Goal: Information Seeking & Learning: Check status

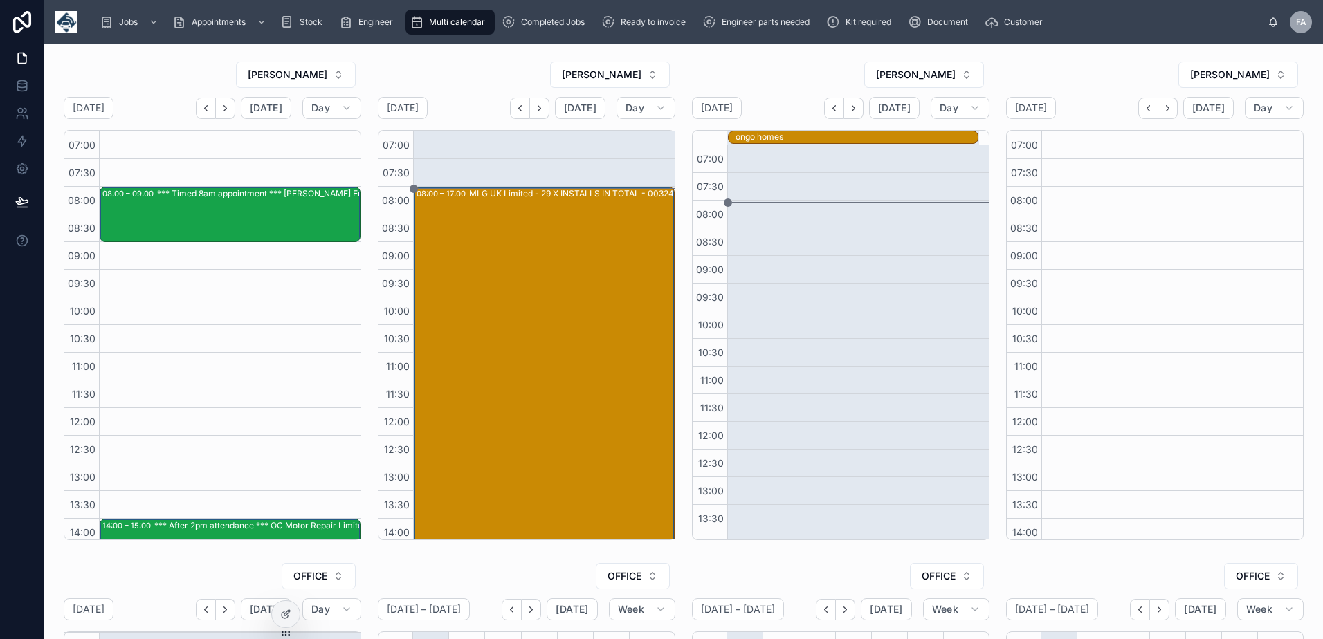
scroll to position [284, 0]
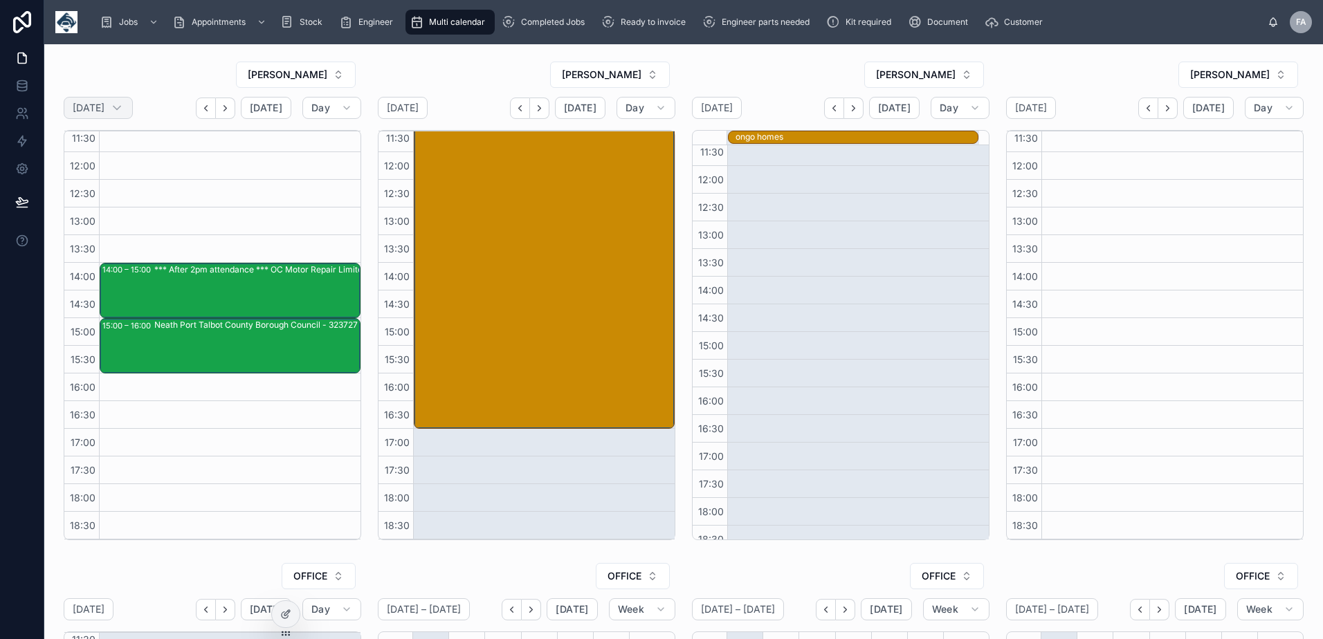
click at [133, 107] on div "[DATE]" at bounding box center [98, 108] width 69 height 22
select select "****"
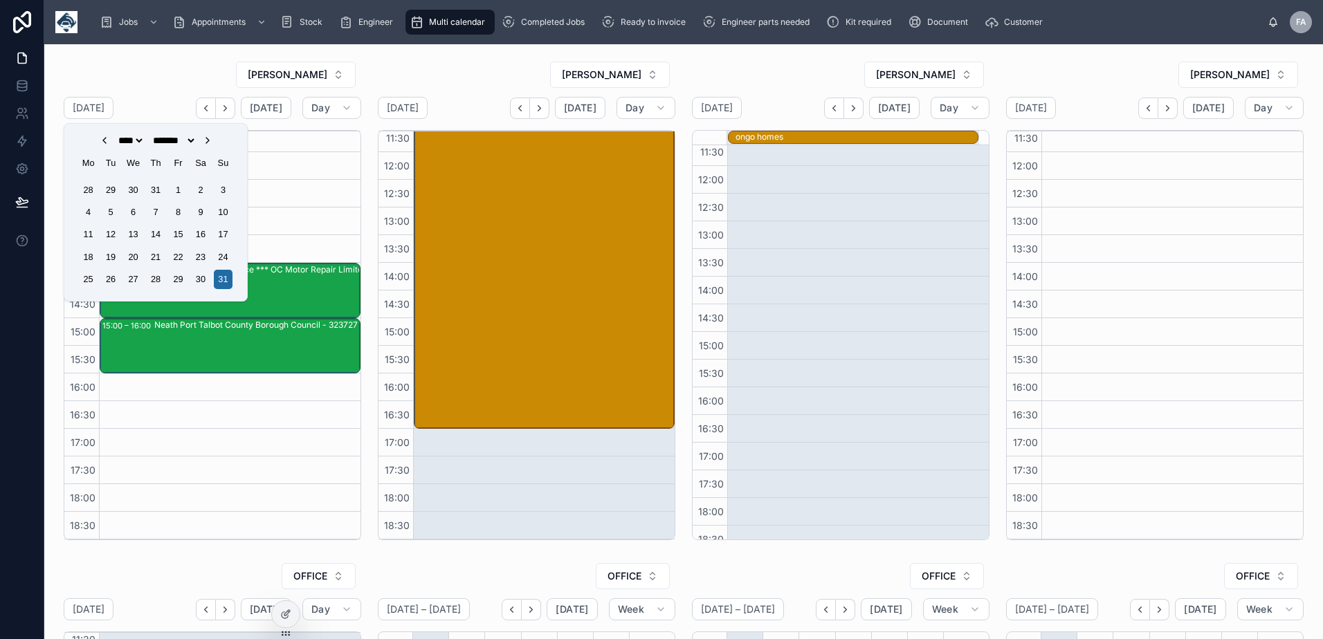
click at [213, 144] on icon "Choose Date" at bounding box center [207, 140] width 11 height 11
select select "*"
click at [176, 254] on div "26" at bounding box center [178, 257] width 19 height 19
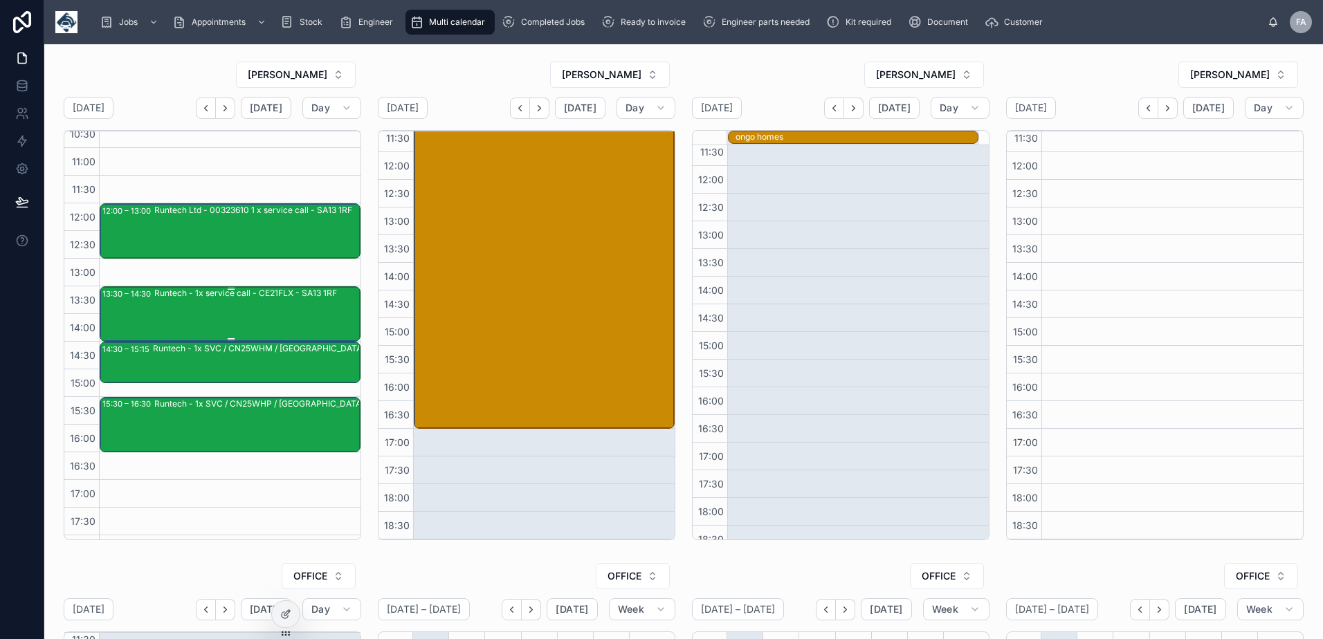
scroll to position [256, 0]
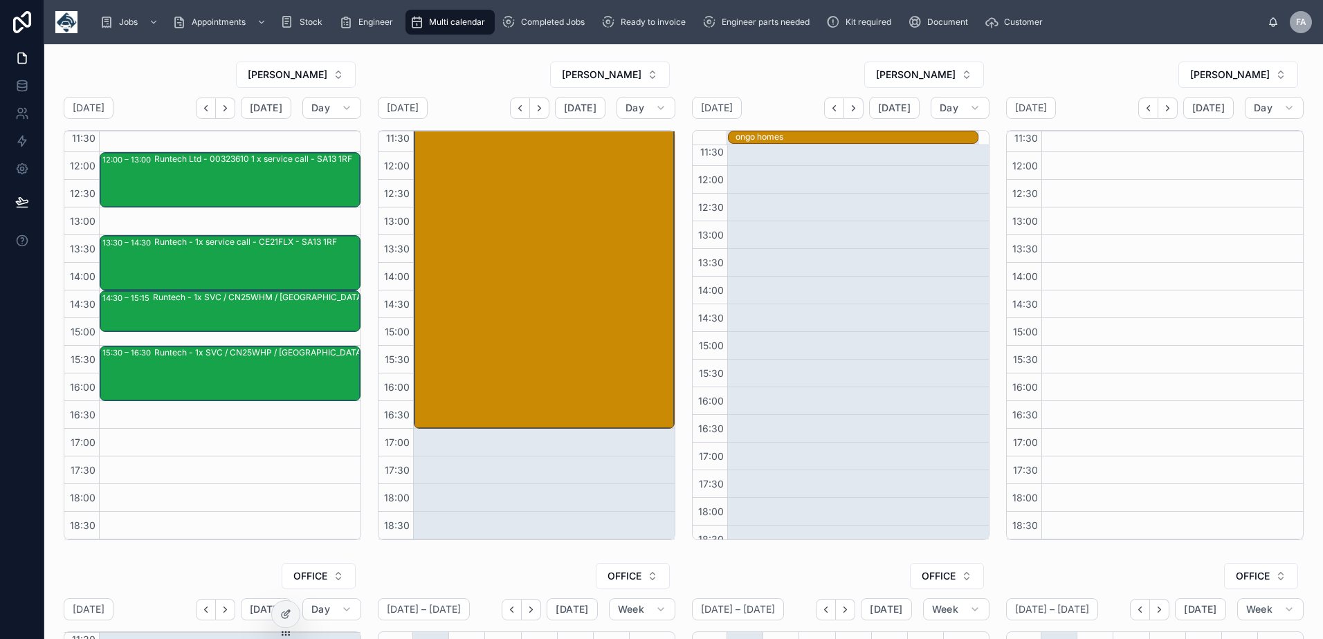
click at [223, 113] on icon "Next" at bounding box center [225, 108] width 10 height 10
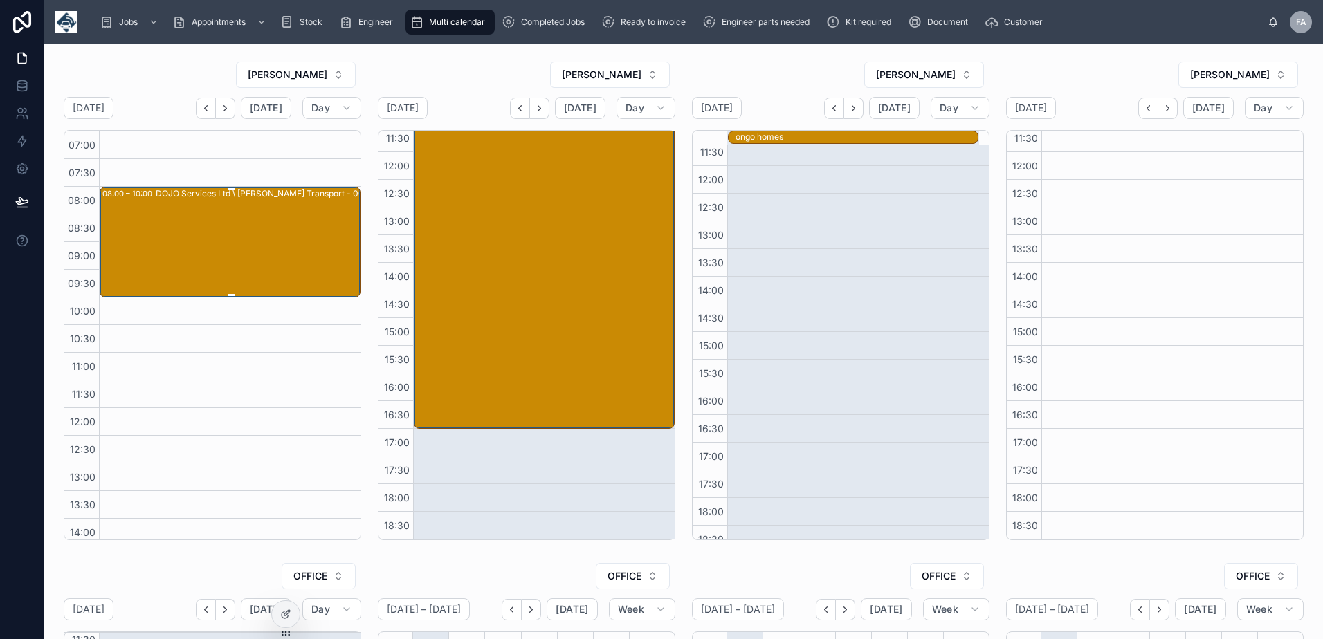
click at [232, 234] on div "DOJO Services Ltd \ [PERSON_NAME] Transport - 00323393 - NBO - TN360 - 3 X VT10…" at bounding box center [284, 241] width 257 height 108
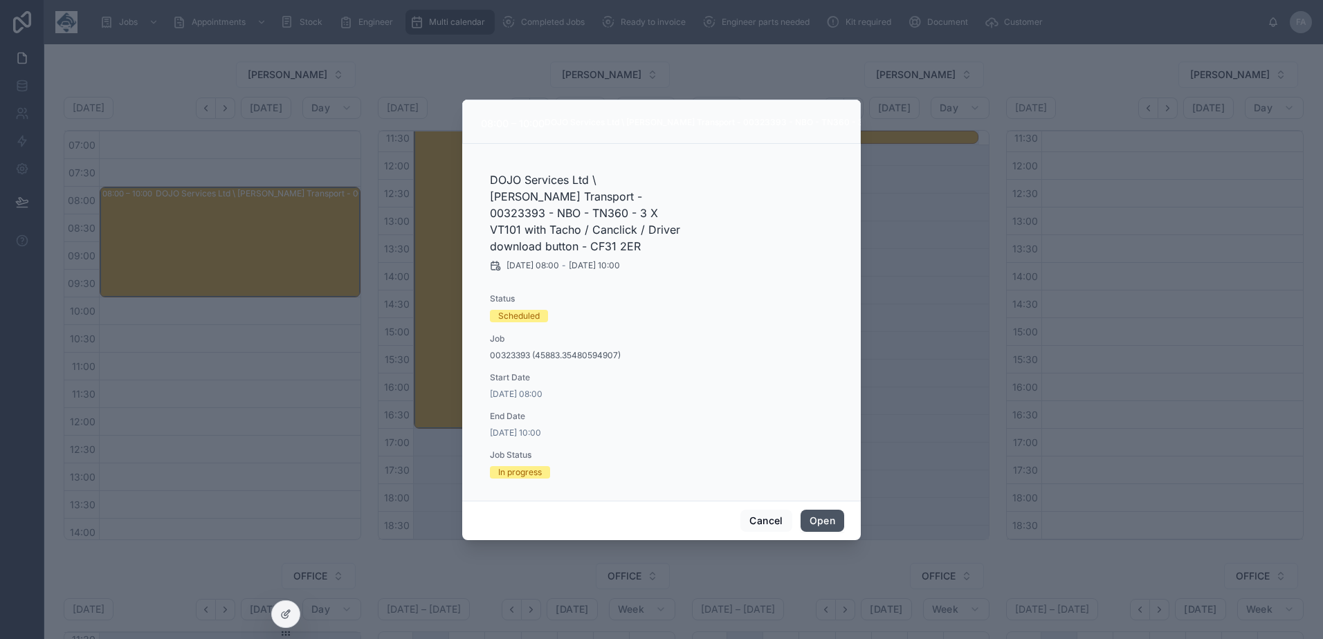
click at [835, 510] on button "Open" at bounding box center [822, 521] width 44 height 22
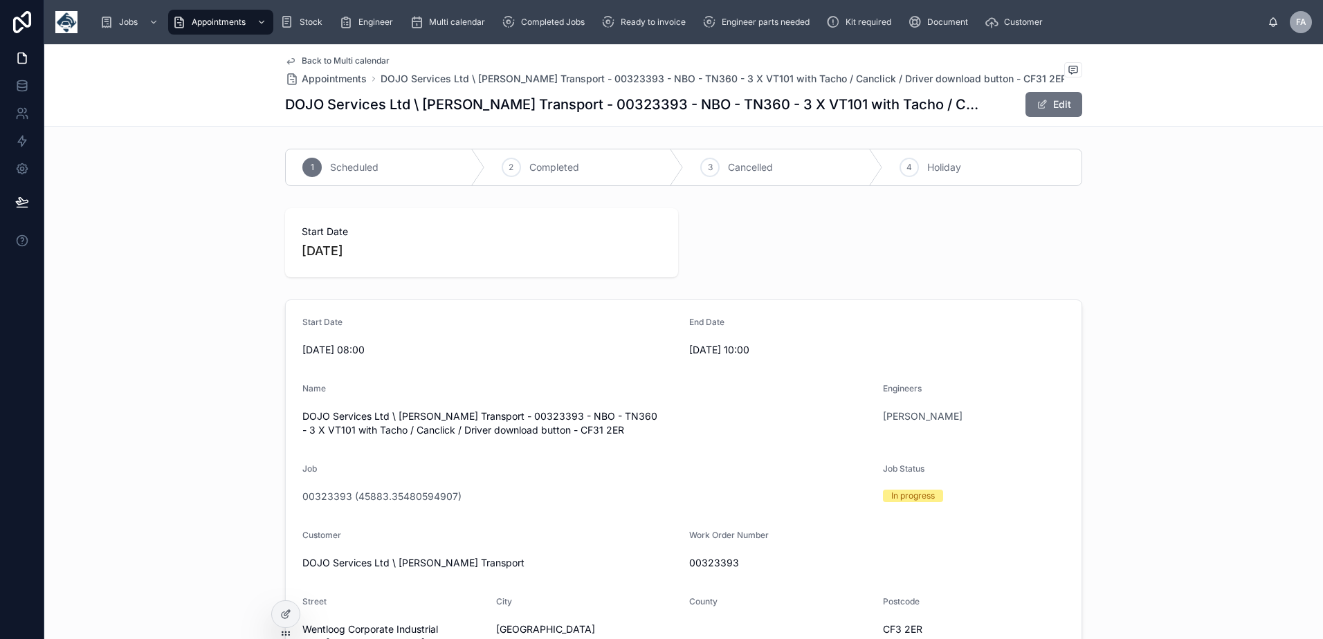
click at [338, 59] on span "Back to Multi calendar" at bounding box center [346, 60] width 88 height 11
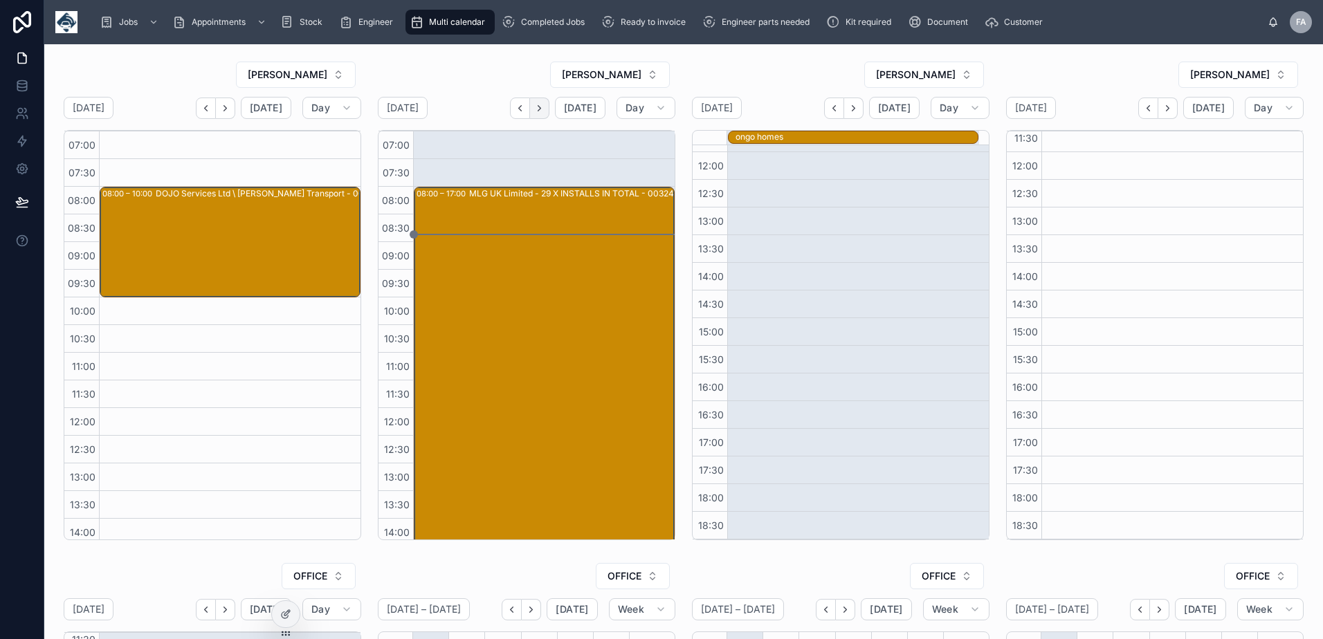
click at [540, 113] on icon "Next" at bounding box center [539, 108] width 10 height 10
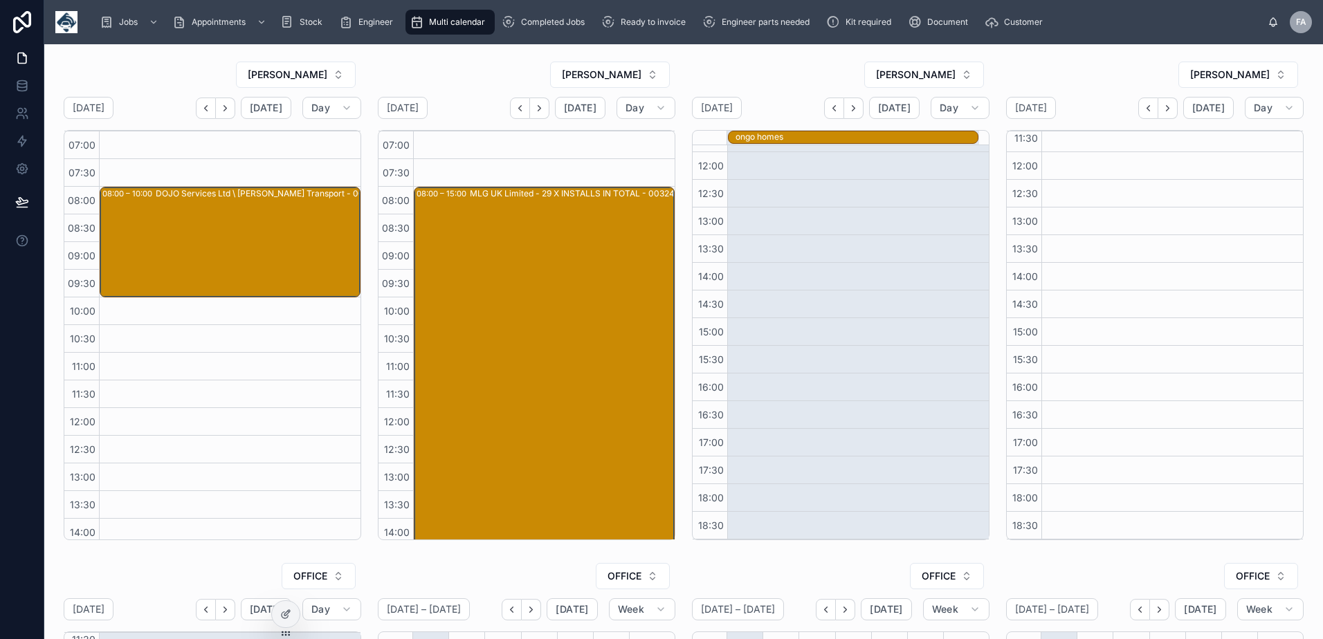
click at [540, 113] on icon "Next" at bounding box center [539, 108] width 10 height 10
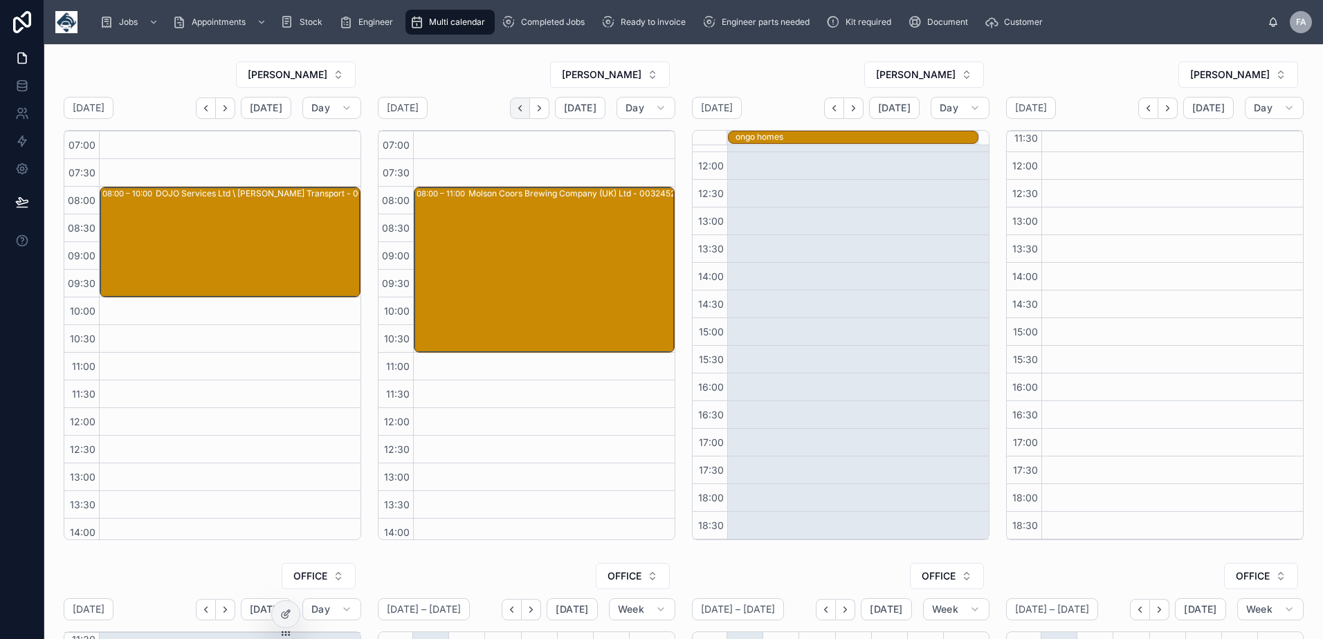
click at [517, 113] on icon "Back" at bounding box center [520, 108] width 10 height 10
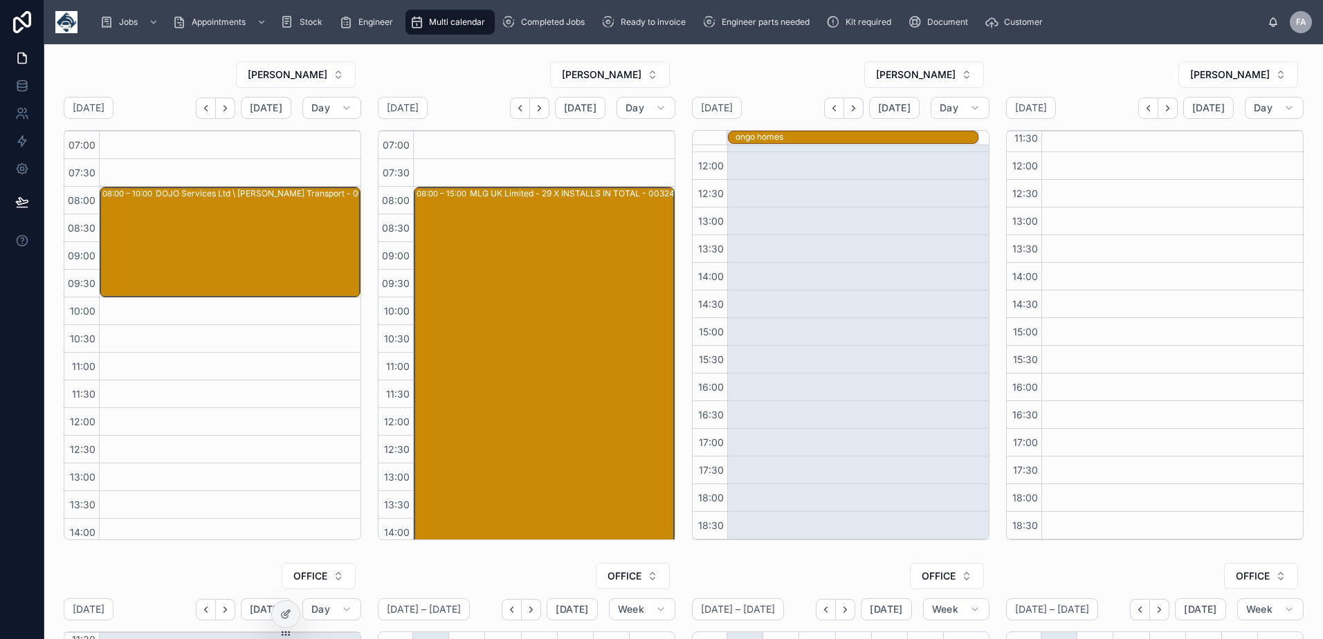
click at [517, 113] on icon "Back" at bounding box center [520, 108] width 10 height 10
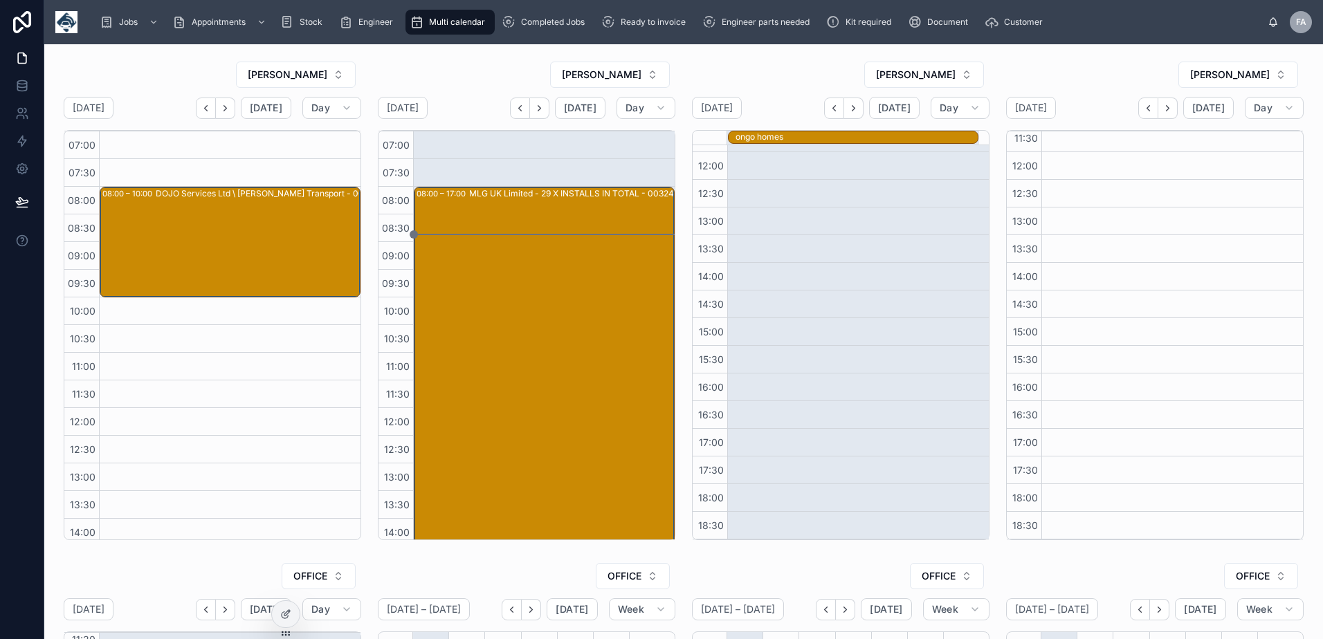
click at [517, 113] on icon "Back" at bounding box center [520, 108] width 10 height 10
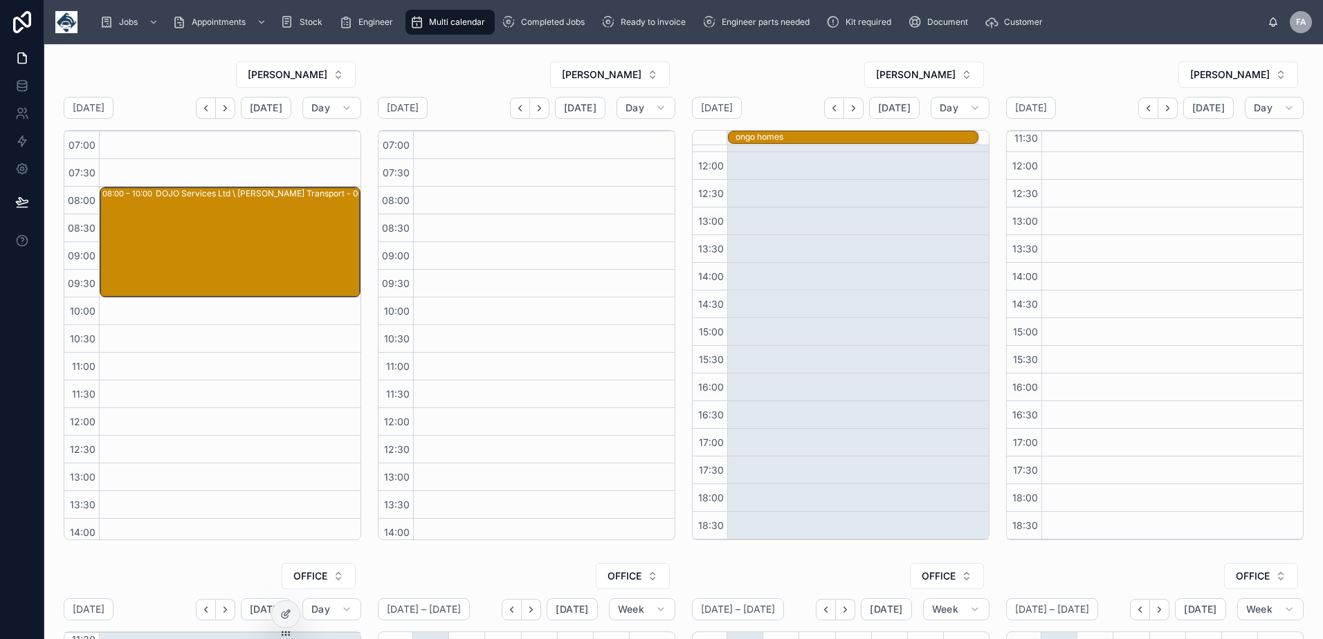
click at [517, 113] on icon "Back" at bounding box center [520, 108] width 10 height 10
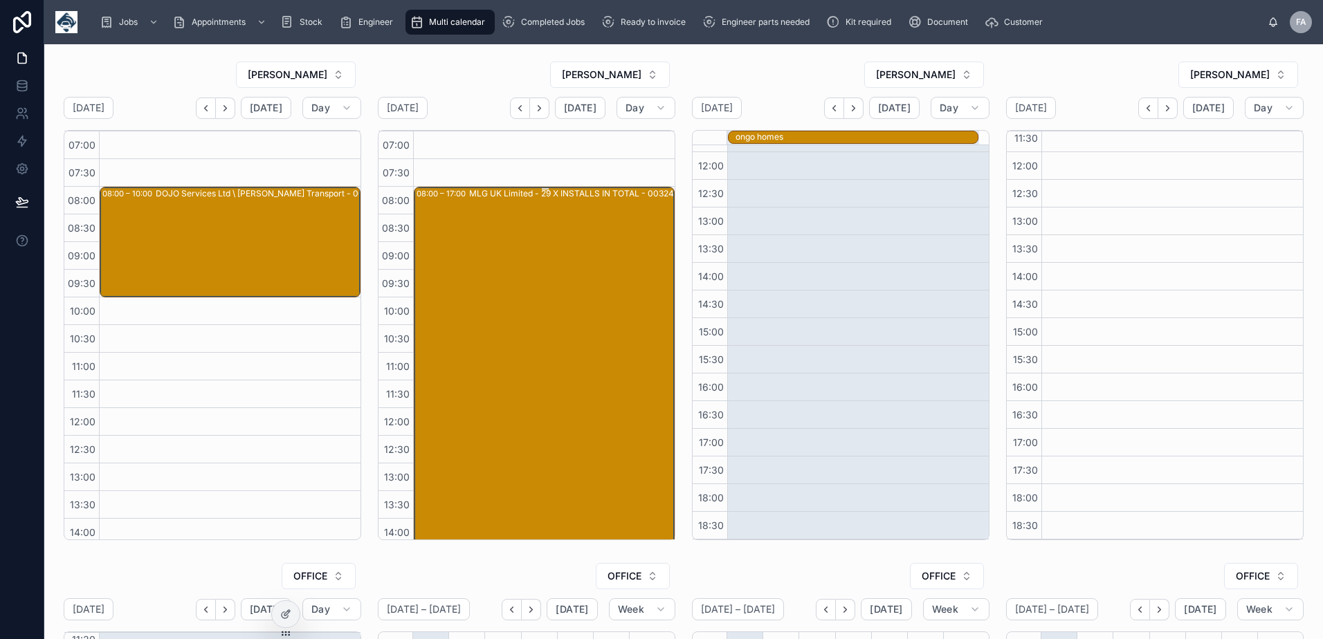
click at [524, 276] on div "MLG UK Limited - 29 X INSTALLS IN TOTAL - 00324595 - [GEOGRAPHIC_DATA] - BS37 5…" at bounding box center [597, 434] width 257 height 495
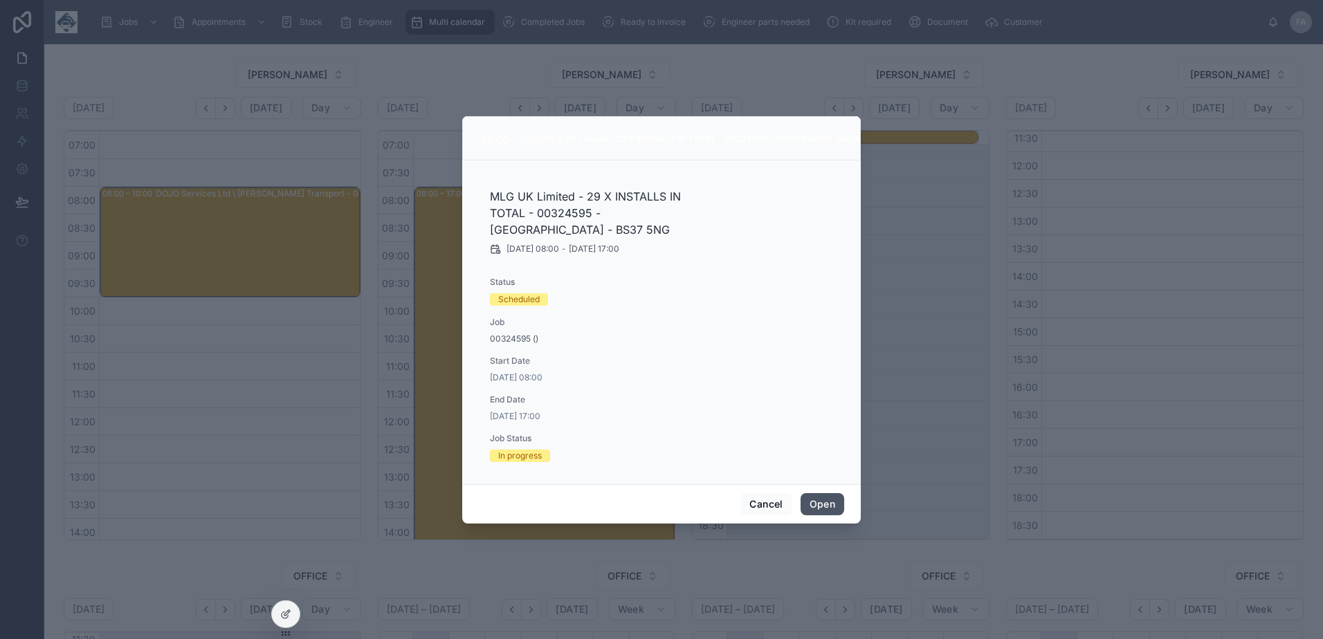
click at [820, 505] on button "Open" at bounding box center [822, 504] width 44 height 22
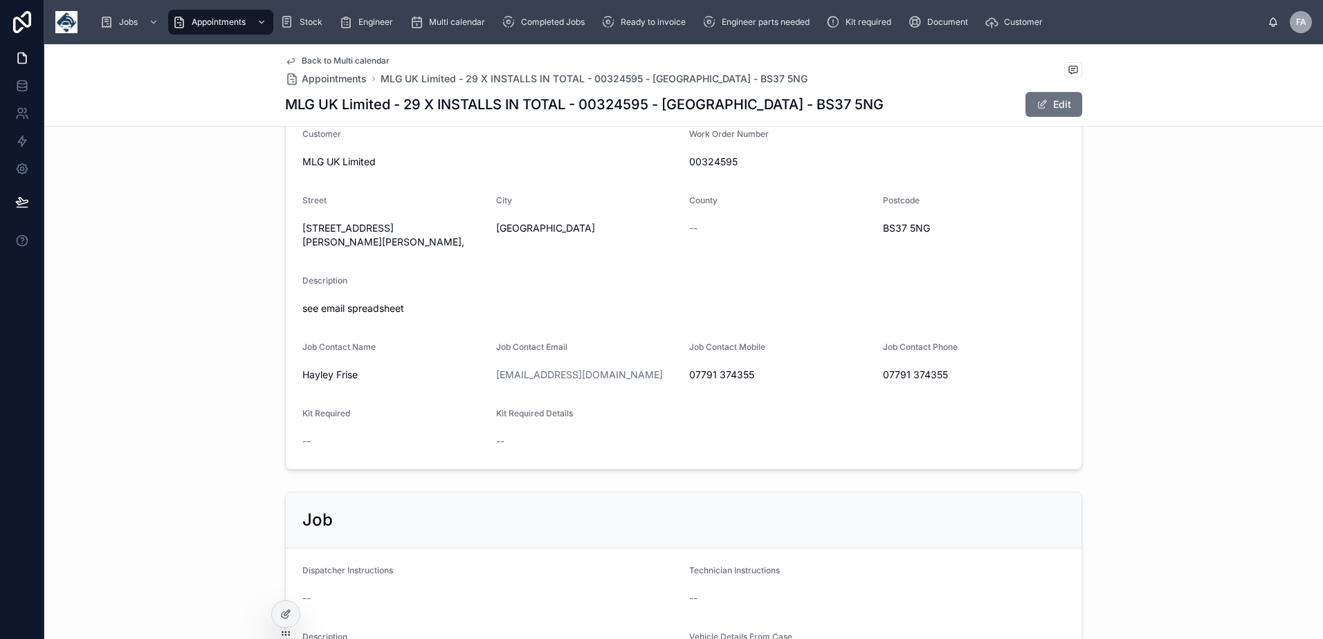
scroll to position [415, 0]
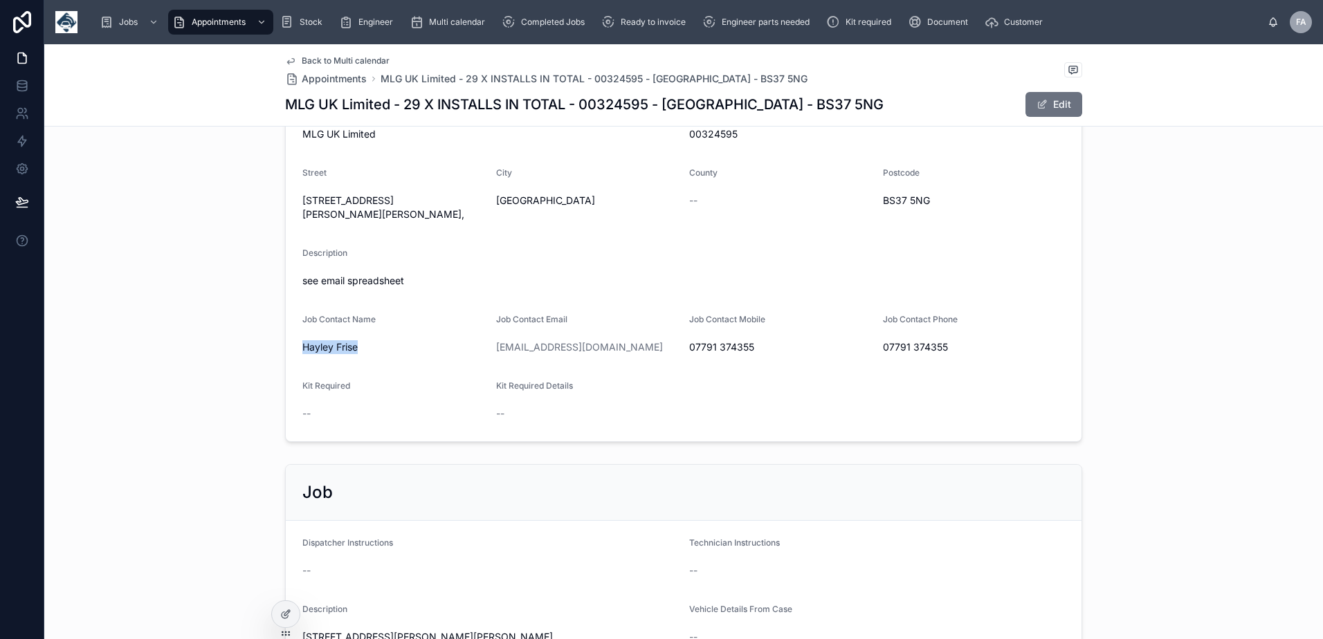
drag, startPoint x: 351, startPoint y: 347, endPoint x: 278, endPoint y: 345, distance: 73.4
click at [294, 347] on form "Start Date [DATE] 08:00 End Date [DATE] 17:00 Name MLG UK Limited - 29 X INSTAL…" at bounding box center [683, 163] width 795 height 556
copy span "Hayley Frise"
click at [553, 311] on form "Start Date [DATE] 08:00 End Date [DATE] 17:00 Name MLG UK Limited - 29 X INSTAL…" at bounding box center [683, 163] width 795 height 556
click at [371, 384] on div "Kit Required" at bounding box center [393, 388] width 183 height 17
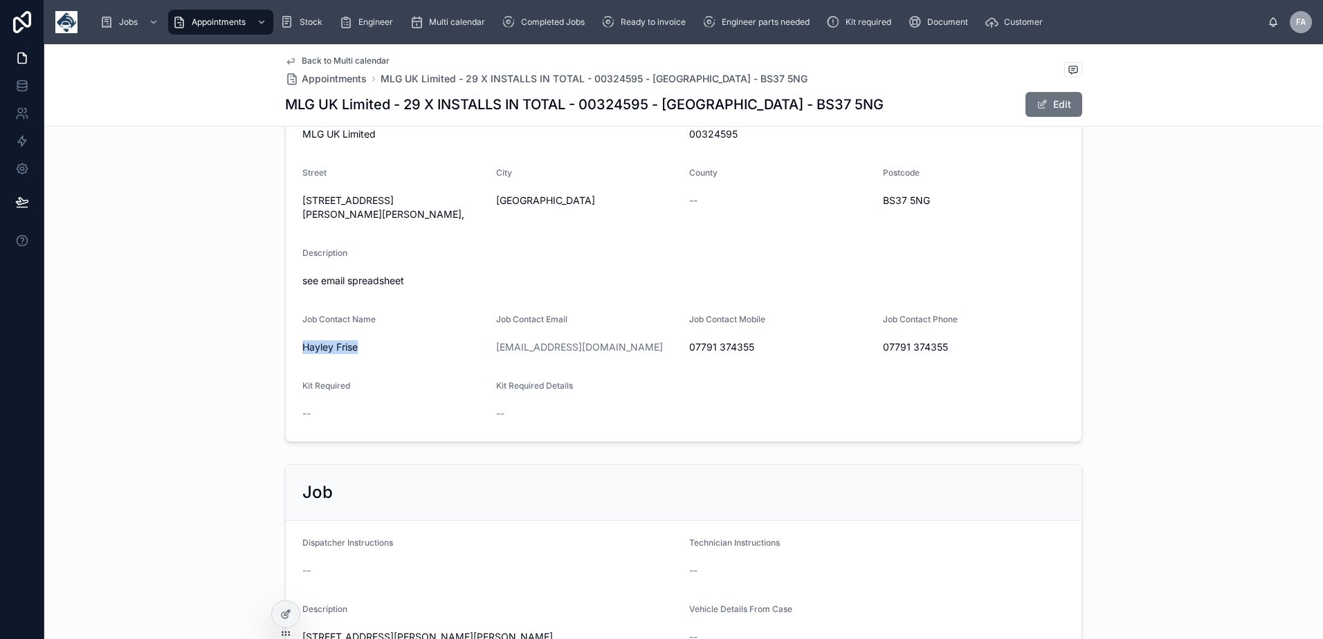
drag, startPoint x: 356, startPoint y: 348, endPoint x: 299, endPoint y: 347, distance: 57.4
click at [302, 347] on span "Hayley Frise" at bounding box center [393, 347] width 183 height 14
copy span "Hayley Frise"
